Goal: Task Accomplishment & Management: Complete application form

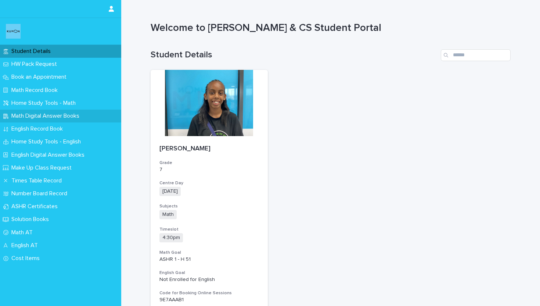
click at [55, 113] on p "Math Digital Answer Books" at bounding box center [46, 115] width 77 height 7
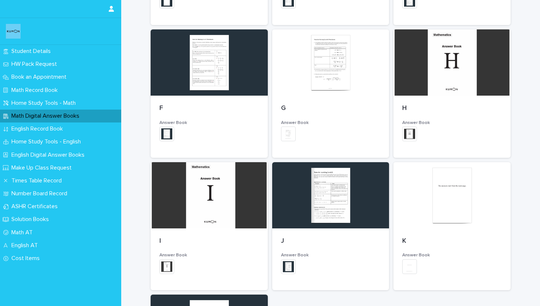
scroll to position [351, 0]
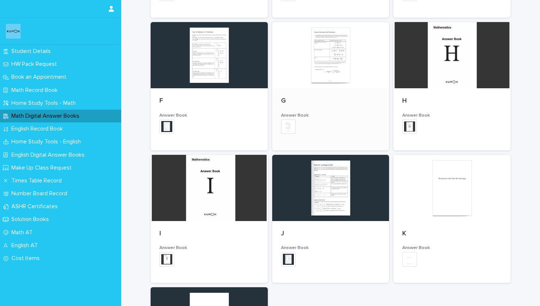
click at [304, 79] on div at bounding box center [330, 55] width 117 height 66
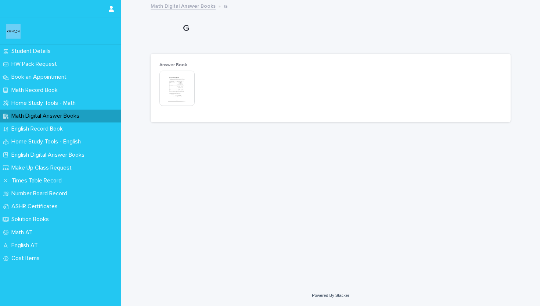
click at [182, 92] on img at bounding box center [176, 88] width 35 height 35
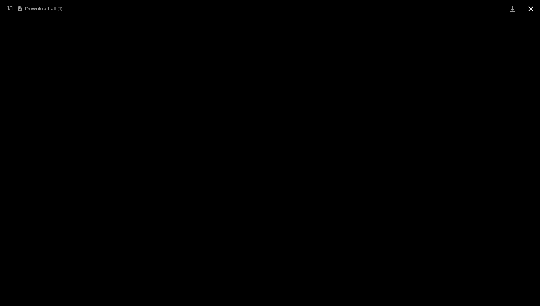
click at [538, 10] on button "Close gallery" at bounding box center [531, 8] width 18 height 17
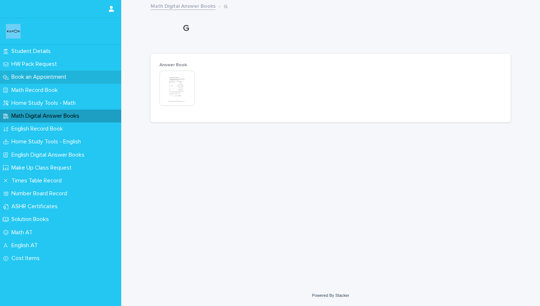
click at [22, 83] on div "Book an Appointment" at bounding box center [60, 77] width 121 height 13
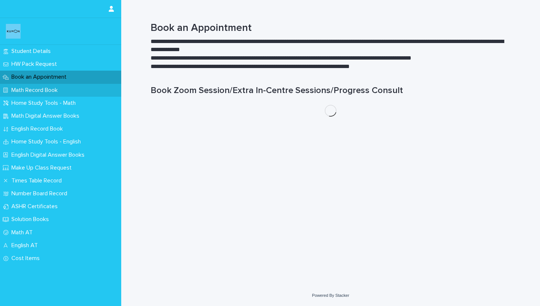
click at [22, 92] on p "Math Record Book" at bounding box center [35, 90] width 55 height 7
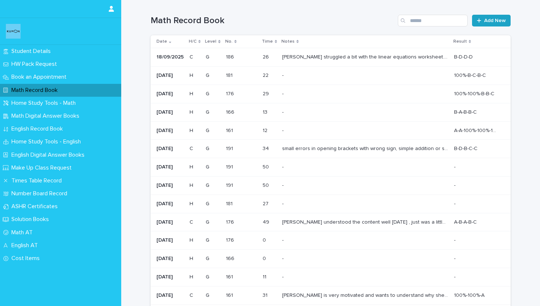
click at [492, 21] on span "Add New" at bounding box center [495, 20] width 22 height 5
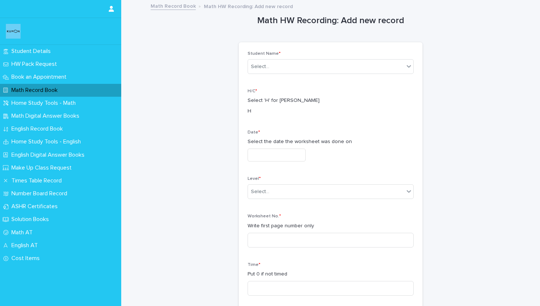
click at [310, 147] on div "Date * Select the date the worksheet was done on" at bounding box center [331, 148] width 166 height 37
click at [295, 152] on input "text" at bounding box center [277, 154] width 58 height 13
click at [324, 95] on div "H/C * Select 'H' for [PERSON_NAME] H" at bounding box center [331, 105] width 166 height 32
click at [321, 61] on div "Select..." at bounding box center [326, 67] width 156 height 12
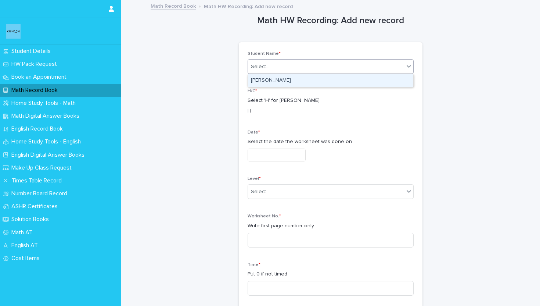
click at [306, 83] on div "[PERSON_NAME]" at bounding box center [330, 80] width 165 height 13
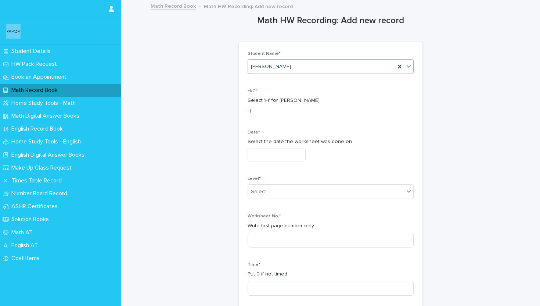
click at [271, 149] on input "text" at bounding box center [277, 154] width 58 height 13
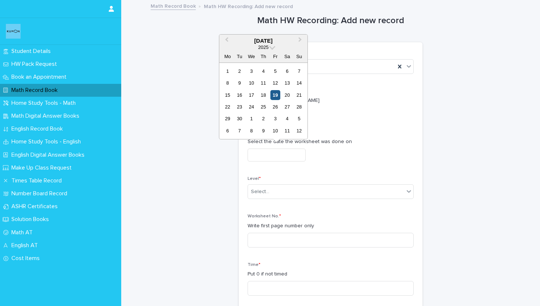
click at [273, 94] on div "19" at bounding box center [275, 95] width 10 height 10
type input "**********"
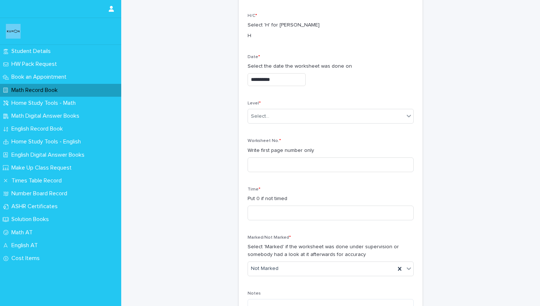
scroll to position [92, 0]
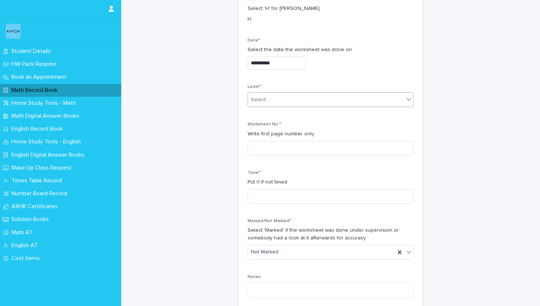
click at [270, 97] on input "text" at bounding box center [270, 100] width 1 height 6
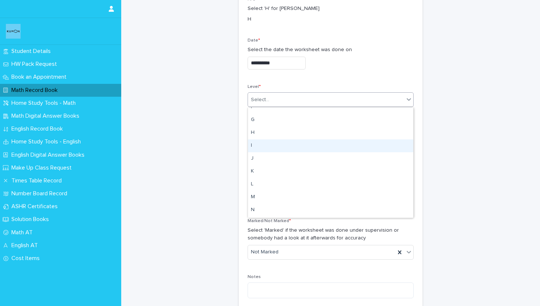
scroll to position [158, 0]
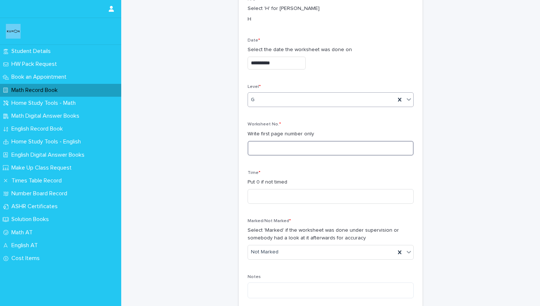
click at [263, 145] on input at bounding box center [331, 148] width 166 height 15
type input "***"
click at [252, 192] on input at bounding box center [331, 196] width 166 height 15
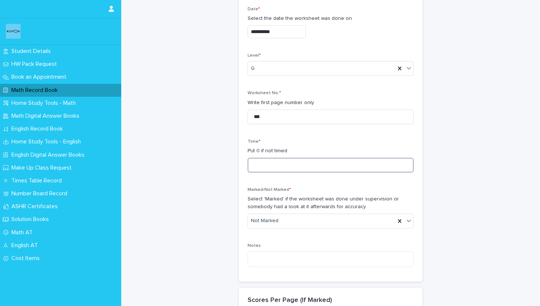
scroll to position [122, 0]
type input "**"
click at [269, 210] on p "Select 'Marked' if the worksheet was done under supervision or somebody had a l…" at bounding box center [331, 203] width 166 height 15
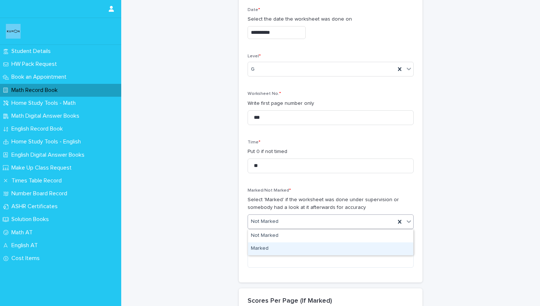
drag, startPoint x: 266, startPoint y: 219, endPoint x: 261, endPoint y: 242, distance: 22.9
click at [260, 245] on div "Marked" at bounding box center [330, 248] width 165 height 13
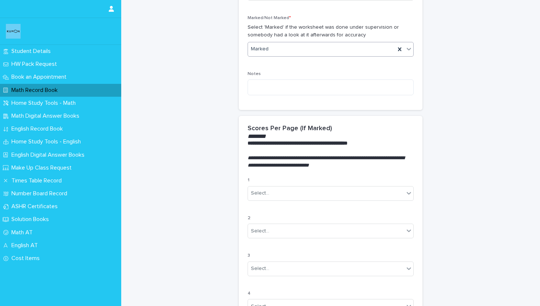
scroll to position [298, 0]
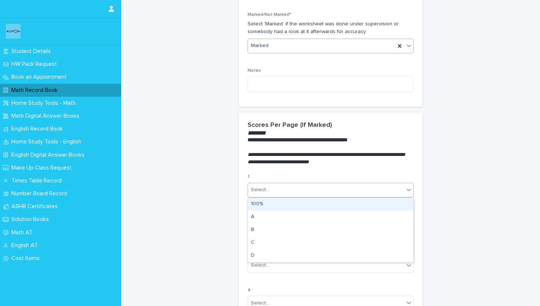
click at [265, 190] on div "Select..." at bounding box center [260, 190] width 18 height 8
click at [267, 197] on div "100% A B C D" at bounding box center [331, 229] width 166 height 65
click at [266, 201] on div "100%" at bounding box center [330, 204] width 165 height 13
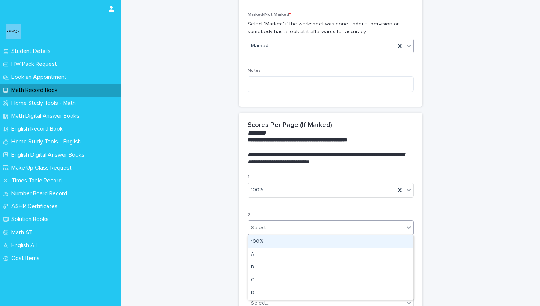
click at [265, 231] on div "Select..." at bounding box center [326, 227] width 156 height 12
click at [268, 246] on div "100%" at bounding box center [330, 241] width 165 height 13
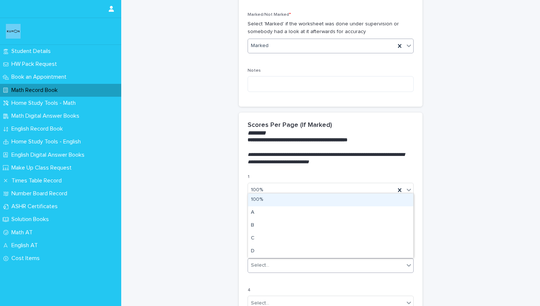
click at [264, 264] on div "Select..." at bounding box center [260, 265] width 18 height 8
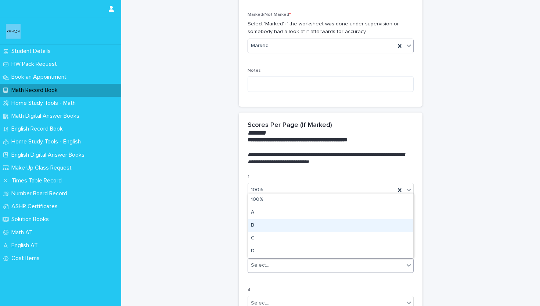
click at [258, 220] on div "B" at bounding box center [330, 225] width 165 height 13
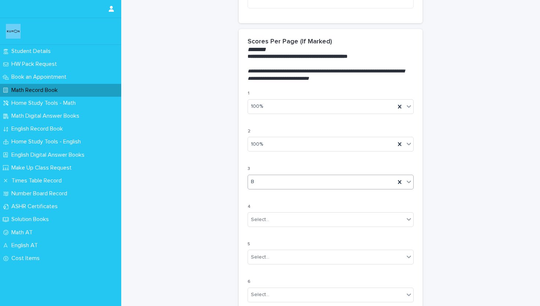
scroll to position [416, 0]
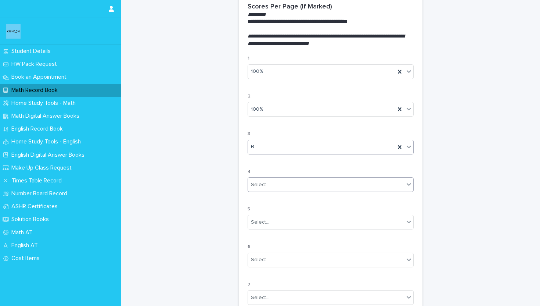
click at [264, 184] on div "Select..." at bounding box center [260, 185] width 18 height 8
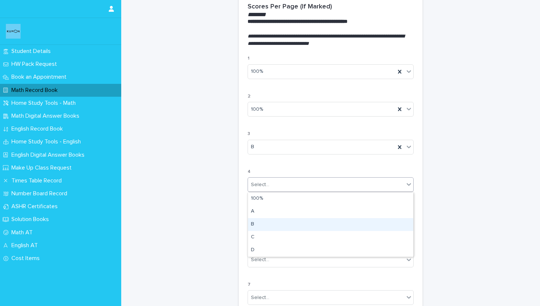
click at [264, 223] on div "B" at bounding box center [330, 224] width 165 height 13
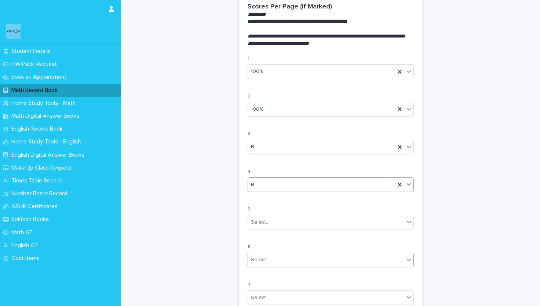
click at [266, 255] on div "Select..." at bounding box center [326, 259] width 156 height 12
click at [271, 230] on div "C" at bounding box center [330, 232] width 165 height 13
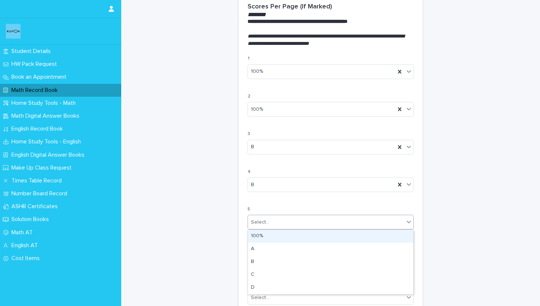
click at [260, 219] on div "Select..." at bounding box center [260, 222] width 18 height 8
click at [313, 205] on div "1 100% 2 100% 3 B 4 B 5 option 100% focused, 1 of 5. 5 results available. Use U…" at bounding box center [331, 239] width 166 height 367
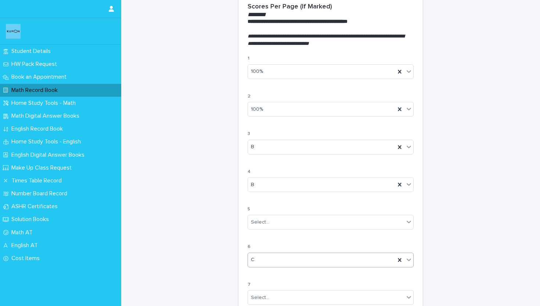
click at [321, 261] on div "C" at bounding box center [321, 259] width 147 height 12
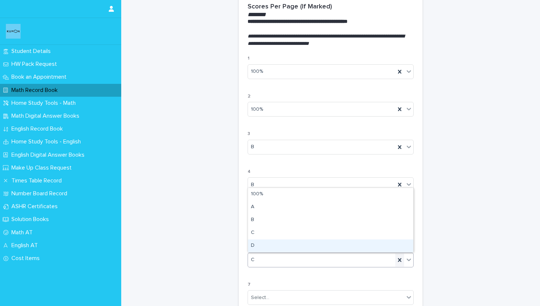
click at [400, 265] on div at bounding box center [399, 259] width 9 height 13
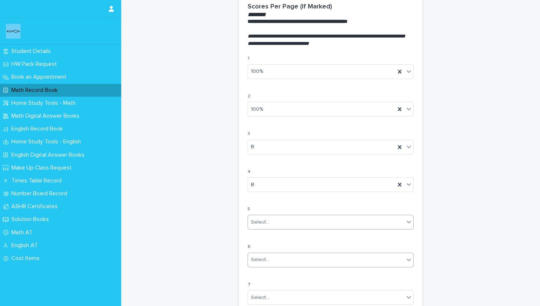
click at [380, 223] on div "Select..." at bounding box center [326, 222] width 156 height 12
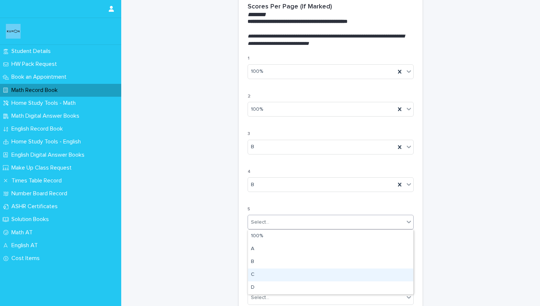
click at [347, 269] on div "C" at bounding box center [330, 274] width 165 height 13
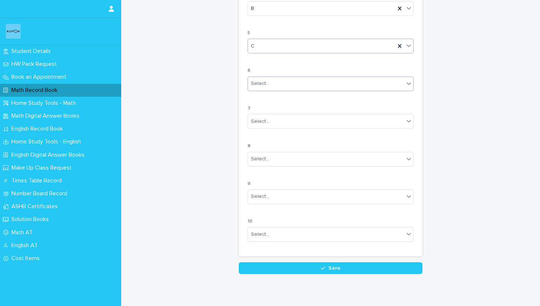
scroll to position [618, 0]
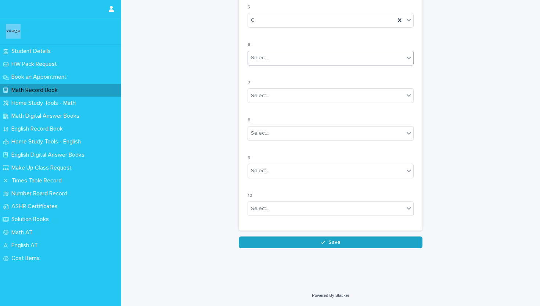
click at [346, 242] on button "Save" at bounding box center [331, 242] width 184 height 12
